Goal: Task Accomplishment & Management: Complete application form

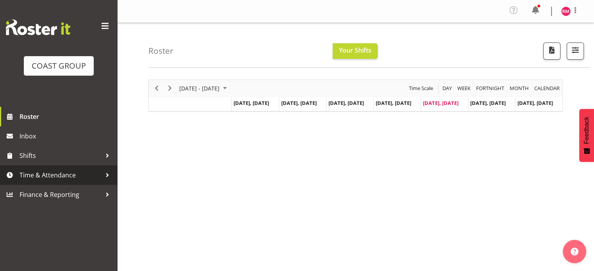
click at [70, 175] on span "Time & Attendance" at bounding box center [61, 175] width 82 height 12
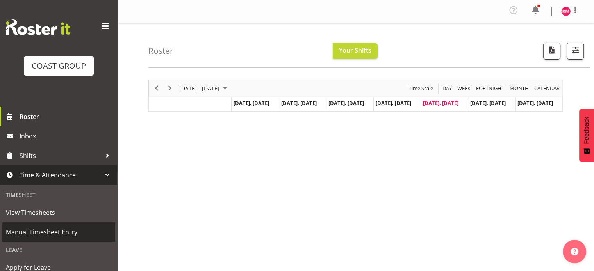
click at [55, 225] on link "Manual Timesheet Entry" at bounding box center [58, 232] width 113 height 20
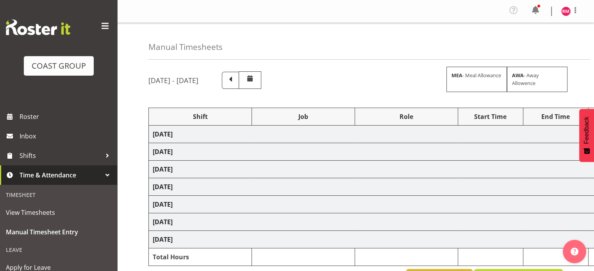
select select "62215"
select select "9477"
select select "62215"
select select "9477"
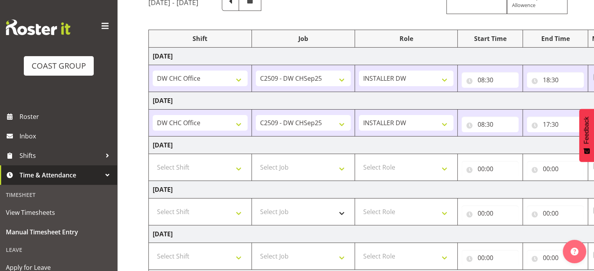
scroll to position [156, 0]
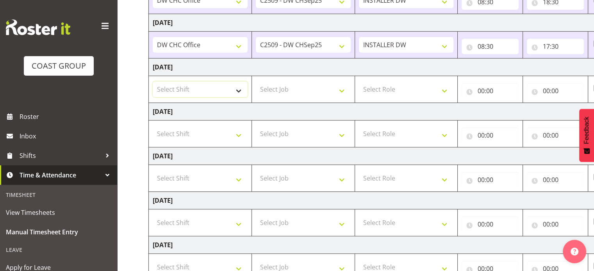
click at [227, 93] on select "Select Shift CHC SIGN ADMIN (LEAVE ALONE, DONT MAKE INACTIVE) DW CHC ARK WORK D…" at bounding box center [200, 90] width 95 height 16
select select "62215"
click at [153, 82] on select "Select Shift CHC SIGN ADMIN (LEAVE ALONE, DONT MAKE INACTIVE) DW CHC ARK WORK D…" at bounding box center [200, 90] width 95 height 16
click at [277, 86] on select "Select Job 1 Carlton Events 1 [PERSON_NAME][GEOGRAPHIC_DATA] 1 [PERSON_NAME][GE…" at bounding box center [303, 90] width 95 height 16
click at [256, 82] on select "Select Job 1 Carlton Events 1 [PERSON_NAME][GEOGRAPHIC_DATA] 1 [PERSON_NAME][GE…" at bounding box center [303, 90] width 95 height 16
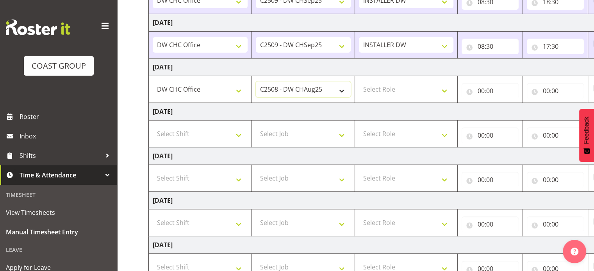
click at [347, 92] on select "1 Carlton Events 1 [PERSON_NAME] 1 [PERSON_NAME][GEOGRAPHIC_DATA] 1 EHS WAREHOU…" at bounding box center [303, 90] width 95 height 16
select select "9465"
click at [256, 82] on select "1 Carlton Events 1 [PERSON_NAME] 1 [PERSON_NAME][GEOGRAPHIC_DATA] 1 EHS WAREHOU…" at bounding box center [303, 90] width 95 height 16
click at [378, 82] on select "Select Role INSTALLER DW" at bounding box center [406, 90] width 95 height 16
select select "219"
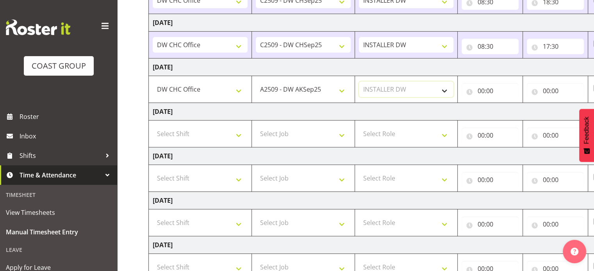
click at [359, 82] on select "Select Role INSTALLER DW" at bounding box center [406, 90] width 95 height 16
drag, startPoint x: 471, startPoint y: 92, endPoint x: 481, endPoint y: 95, distance: 10.1
click at [472, 93] on input "00:00" at bounding box center [489, 91] width 57 height 16
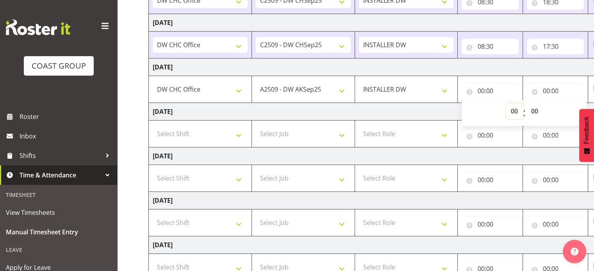
click at [514, 109] on select "00 01 02 03 04 05 06 07 08 09 10 11 12 13 14 15 16 17 18 19 20 21 22 23" at bounding box center [515, 111] width 18 height 16
select select "8"
click at [506, 103] on select "00 01 02 03 04 05 06 07 08 09 10 11 12 13 14 15 16 17 18 19 20 21 22 23" at bounding box center [515, 111] width 18 height 16
type input "08:00"
click at [491, 94] on input "08:00" at bounding box center [489, 91] width 57 height 16
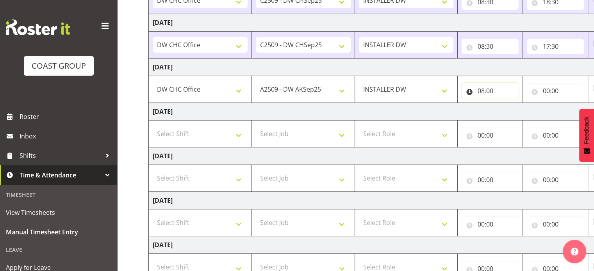
click at [497, 90] on input "08:00" at bounding box center [489, 91] width 57 height 16
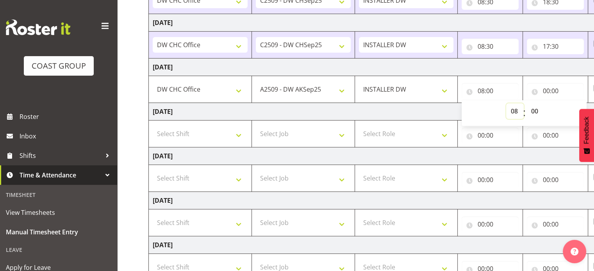
click at [511, 114] on select "00 01 02 03 04 05 06 07 08 09 10 11 12 13 14 15 16 17 18 19 20 21 22 23" at bounding box center [515, 111] width 18 height 16
select select "7"
click at [506, 103] on select "00 01 02 03 04 05 06 07 08 09 10 11 12 13 14 15 16 17 18 19 20 21 22 23" at bounding box center [515, 111] width 18 height 16
type input "07:00"
click at [534, 111] on select "00 01 02 03 04 05 06 07 08 09 10 11 12 13 14 15 16 17 18 19 20 21 22 23 24 25 2…" at bounding box center [535, 111] width 18 height 16
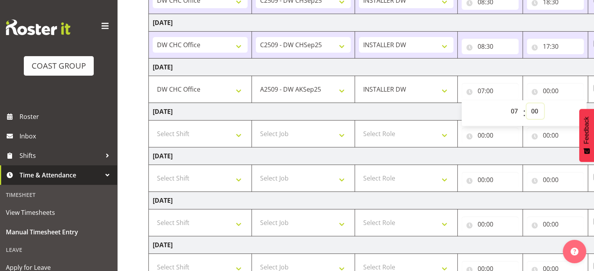
select select "45"
click at [526, 103] on select "00 01 02 03 04 05 06 07 08 09 10 11 12 13 14 15 16 17 18 19 20 21 22 23 24 25 2…" at bounding box center [535, 111] width 18 height 16
type input "07:45"
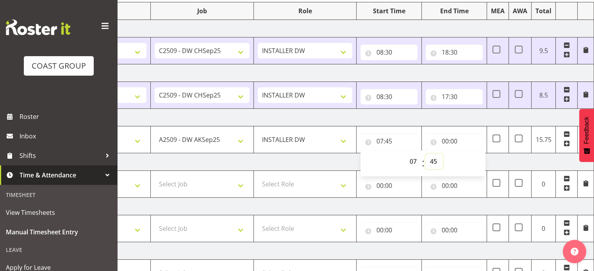
scroll to position [97, 0]
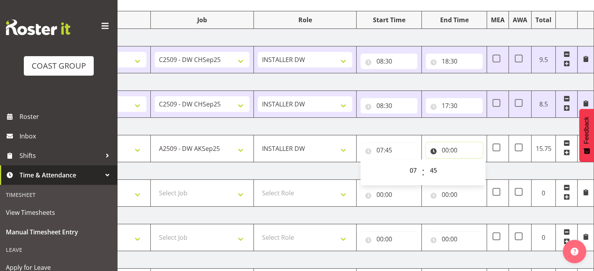
click at [447, 146] on input "00:00" at bounding box center [453, 150] width 57 height 16
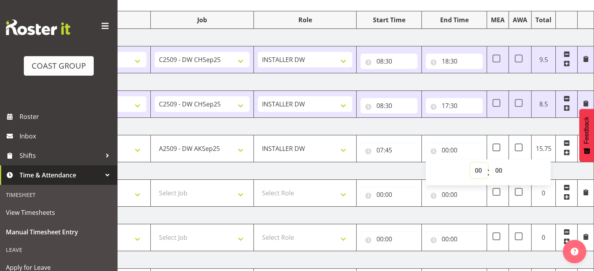
click at [476, 174] on select "00 01 02 03 04 05 06 07 08 09 10 11 12 13 14 15 16 17 18 19 20 21 22 23" at bounding box center [479, 171] width 18 height 16
select select "17"
click at [470, 163] on select "00 01 02 03 04 05 06 07 08 09 10 11 12 13 14 15 16 17 18 19 20 21 22 23" at bounding box center [479, 171] width 18 height 16
type input "17:00"
click at [485, 123] on td "[DATE]" at bounding box center [321, 127] width 546 height 18
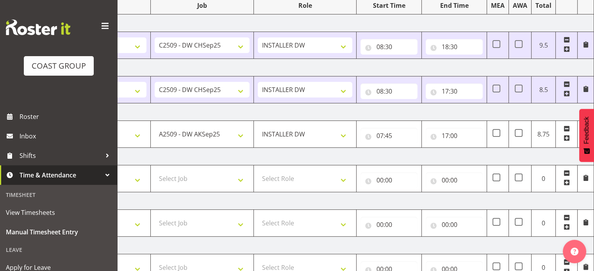
scroll to position [214, 0]
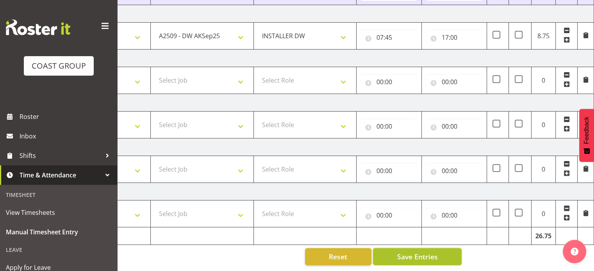
click at [418, 255] on span "Save Entries" at bounding box center [417, 257] width 41 height 10
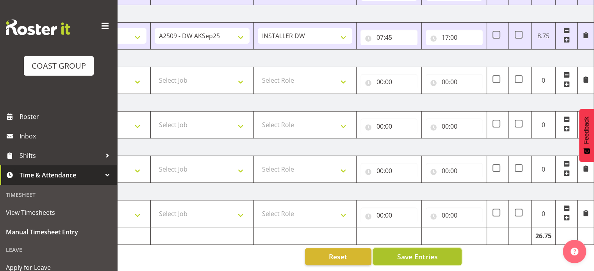
click at [430, 259] on button "Save Entries" at bounding box center [417, 256] width 89 height 17
click at [425, 256] on button "Save Entries" at bounding box center [417, 256] width 89 height 17
